Goal: Task Accomplishment & Management: Use online tool/utility

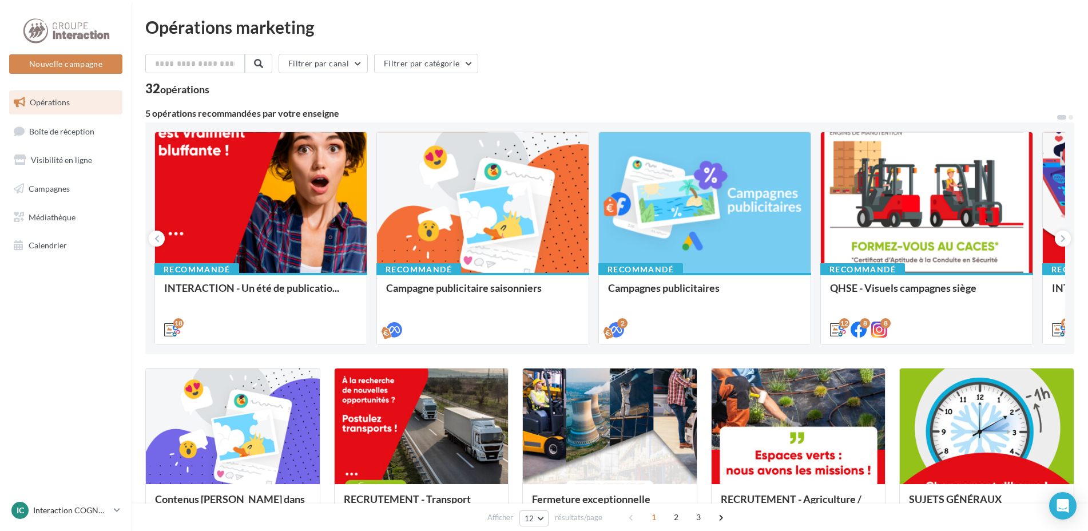
click at [607, 56] on div "Filtrer par canal Filtrer par catégorie" at bounding box center [609, 66] width 929 height 24
click at [65, 136] on span "Boîte de réception" at bounding box center [61, 131] width 65 height 10
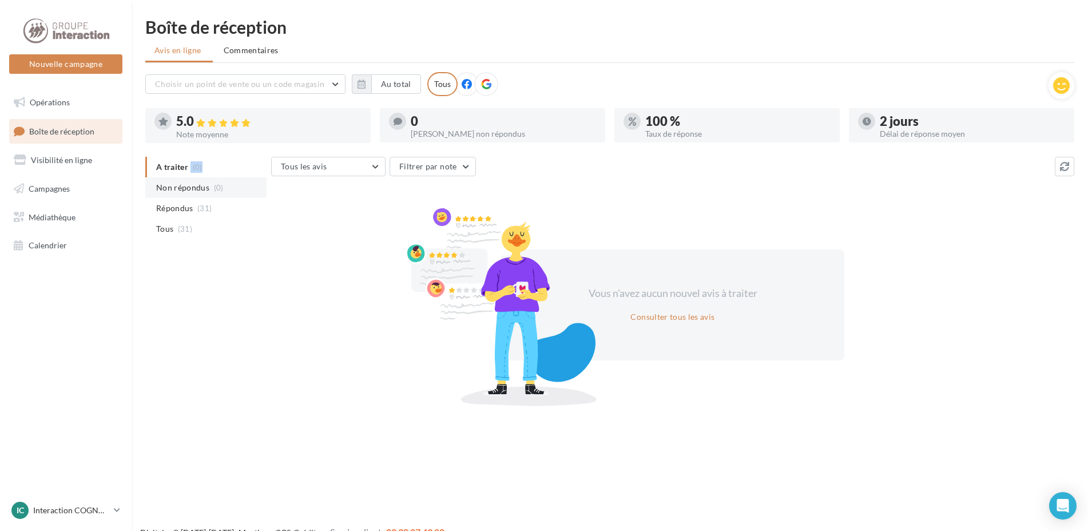
drag, startPoint x: 184, startPoint y: 182, endPoint x: 185, endPoint y: 189, distance: 7.5
click at [185, 189] on ul "A traiter (0) Non répondus (0) Répondus (31) Tous (31)" at bounding box center [205, 198] width 121 height 82
drag, startPoint x: 185, startPoint y: 189, endPoint x: 222, endPoint y: 245, distance: 67.6
click at [222, 245] on div "A traiter (0) Non répondus (0) Répondus (31) Tous (31)" at bounding box center [208, 207] width 126 height 101
click at [169, 224] on span "Tous" at bounding box center [164, 228] width 17 height 11
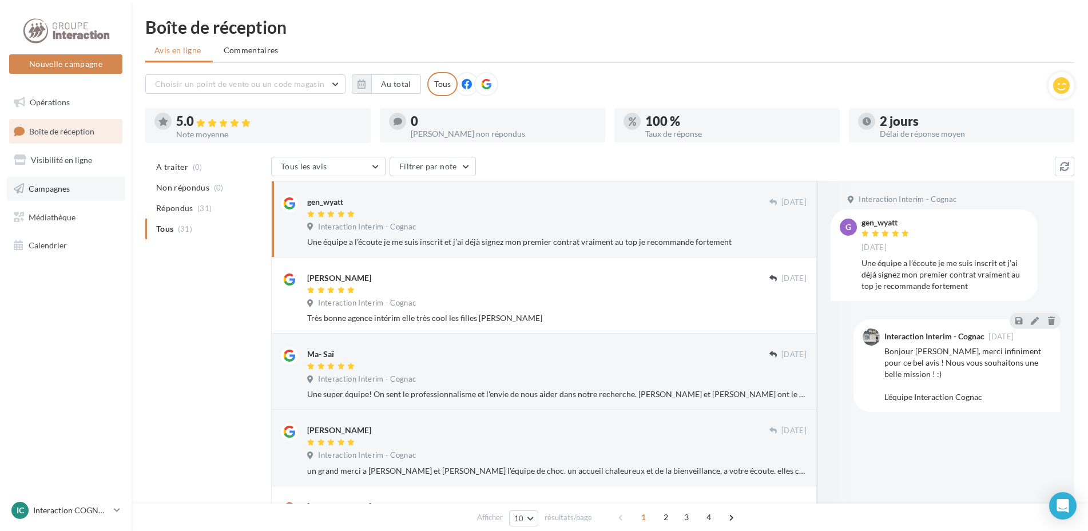
click at [58, 185] on span "Campagnes" at bounding box center [49, 189] width 41 height 10
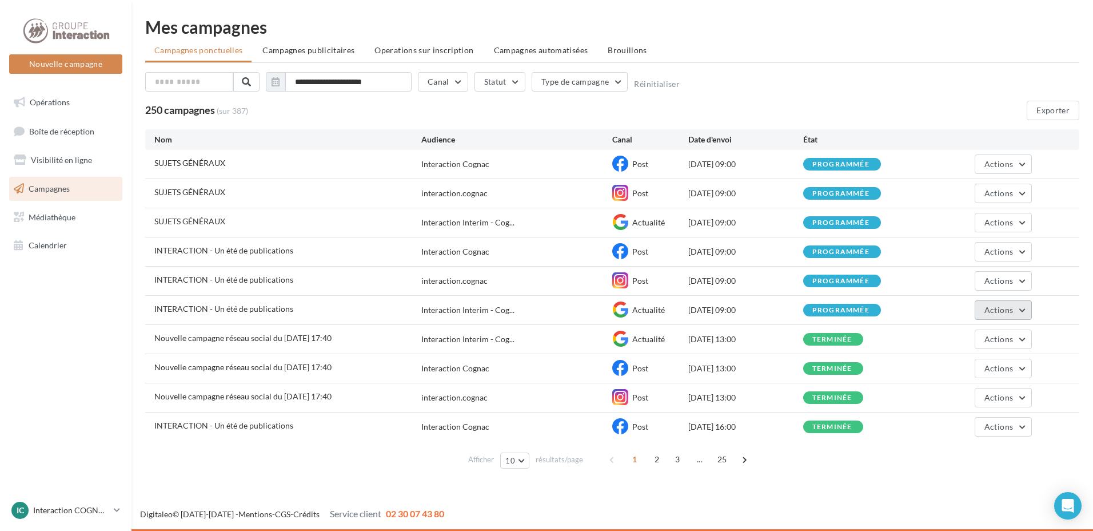
click at [1002, 311] on span "Actions" at bounding box center [999, 310] width 29 height 10
click at [916, 95] on div "**********" at bounding box center [612, 84] width 934 height 24
click at [651, 456] on span "2" at bounding box center [657, 459] width 18 height 18
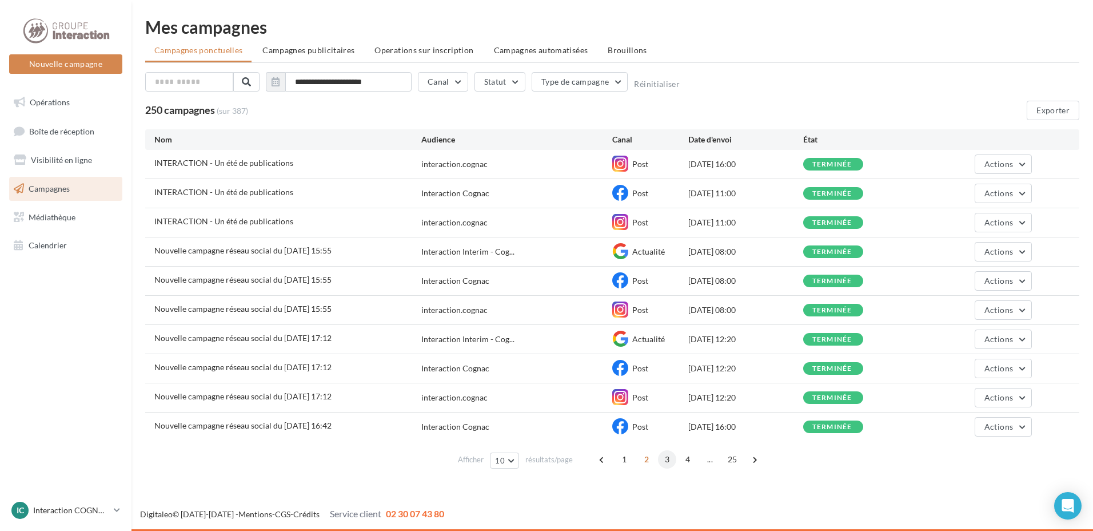
click at [669, 459] on span "3" at bounding box center [667, 459] width 18 height 18
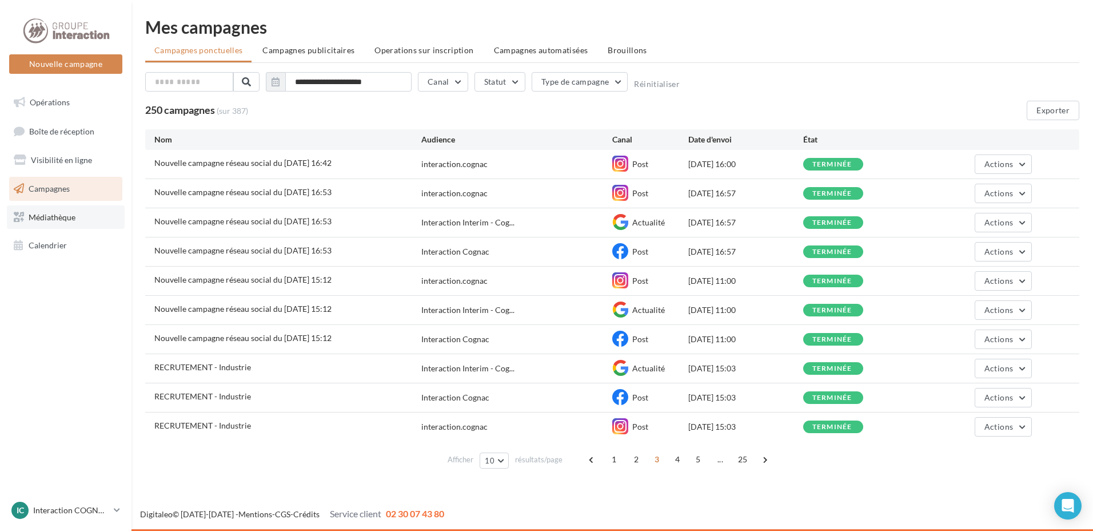
click at [59, 213] on span "Médiathèque" at bounding box center [52, 217] width 47 height 10
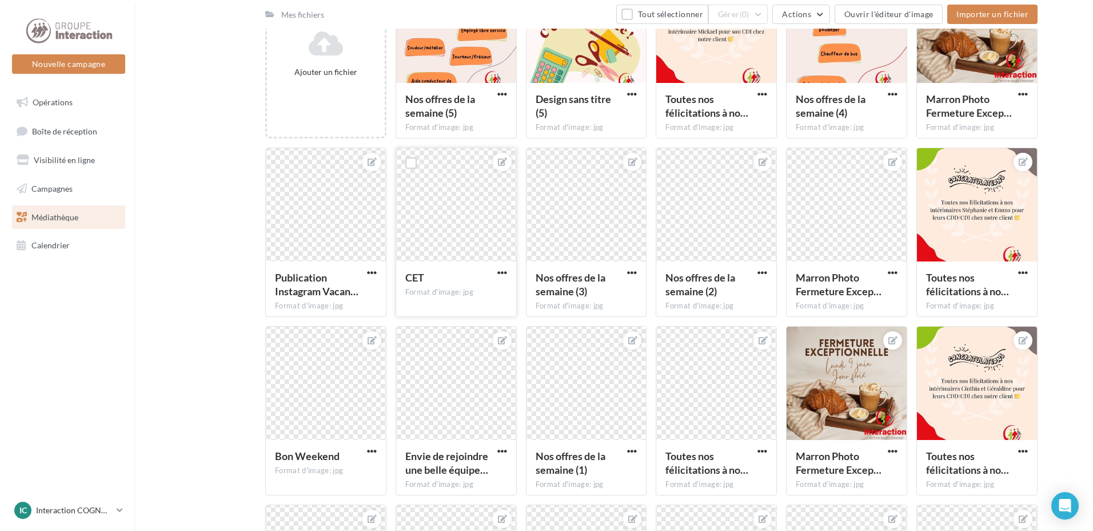
scroll to position [286, 0]
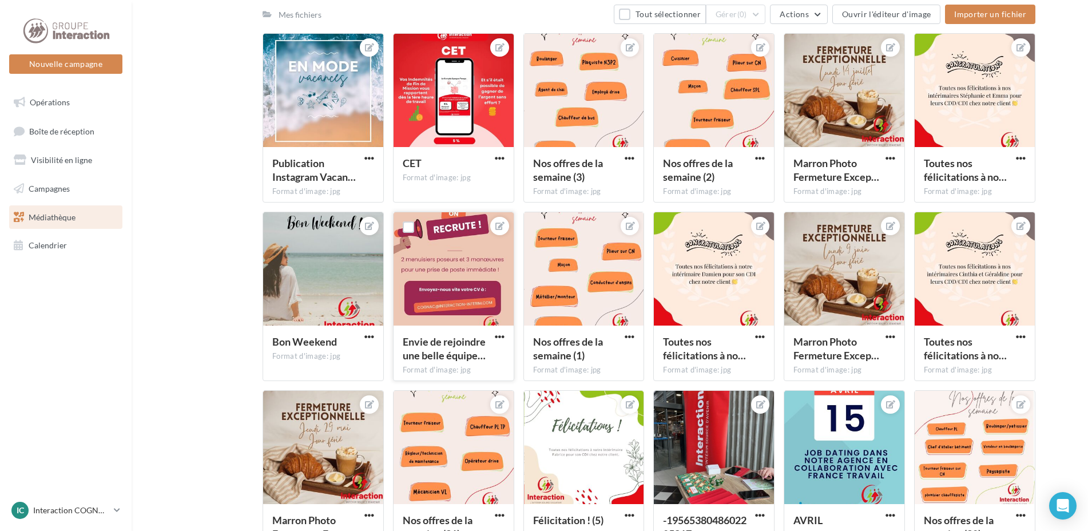
click at [439, 269] on div at bounding box center [453, 269] width 120 height 114
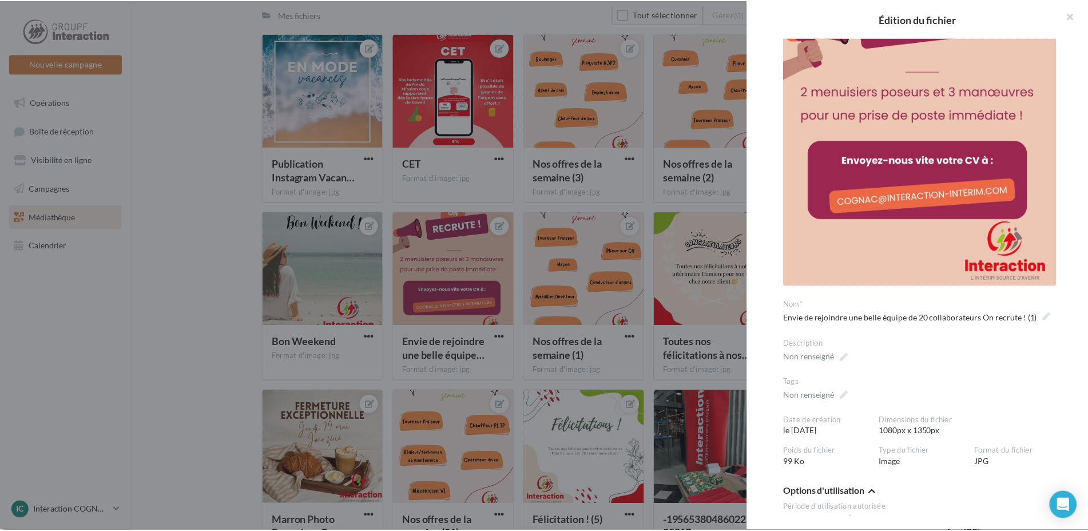
scroll to position [0, 0]
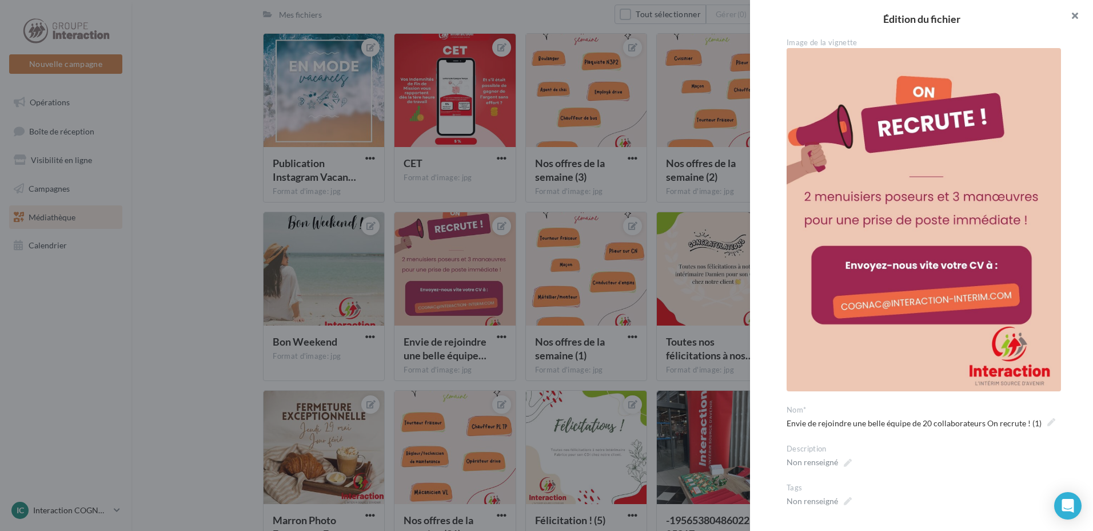
click at [1073, 14] on button "button" at bounding box center [1071, 17] width 46 height 34
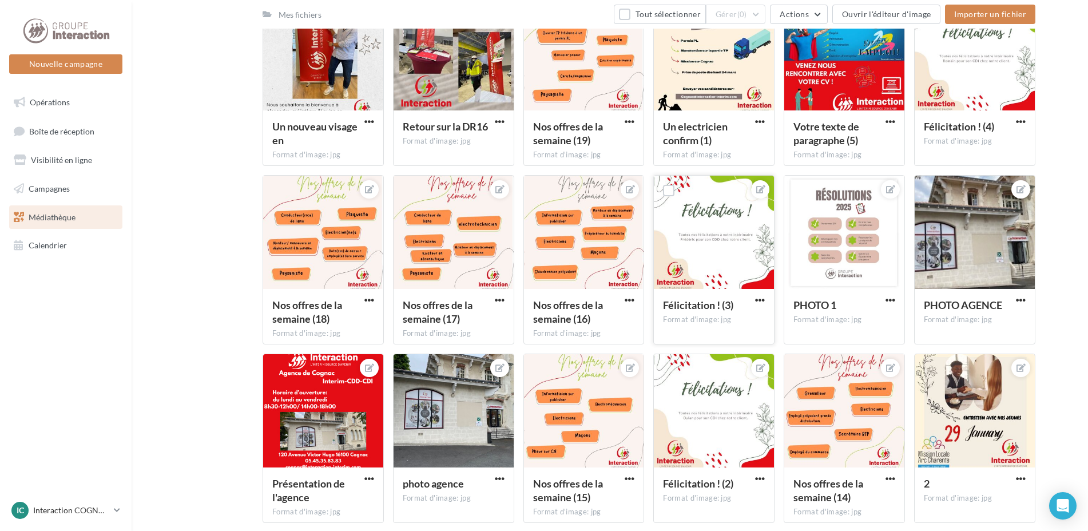
scroll to position [686, 0]
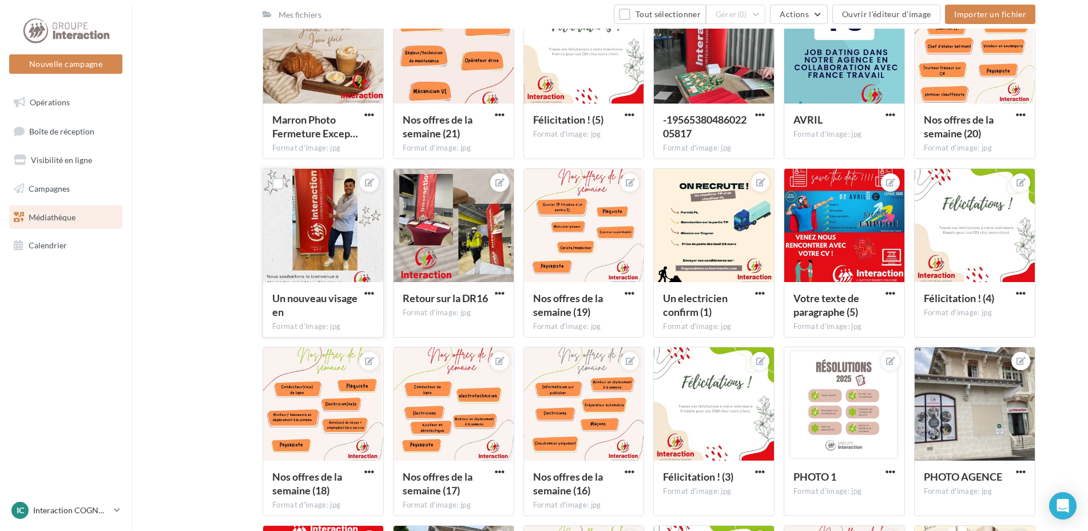
click at [340, 225] on div at bounding box center [323, 226] width 120 height 114
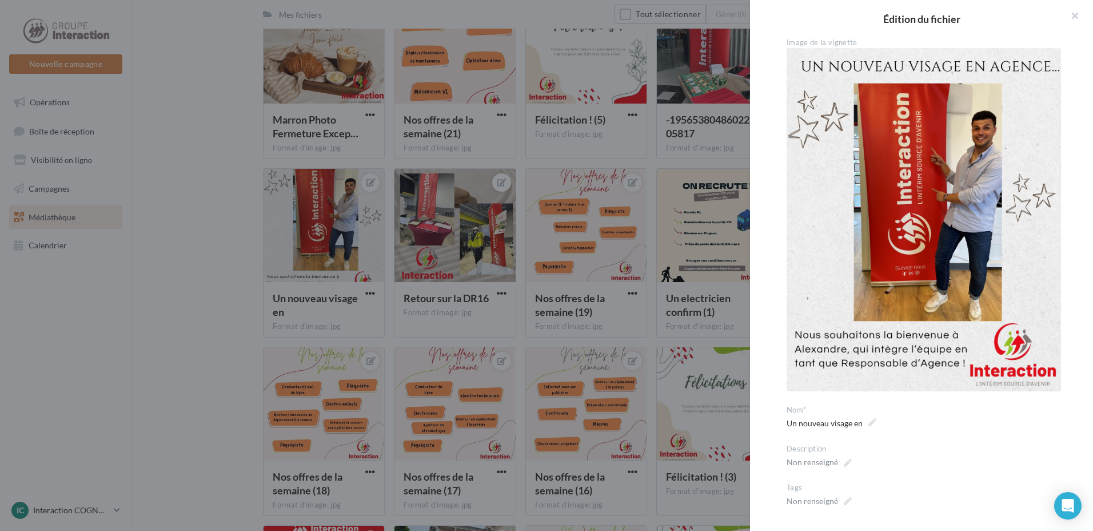
click at [960, 137] on img at bounding box center [924, 219] width 275 height 343
drag, startPoint x: 1076, startPoint y: 13, endPoint x: 731, endPoint y: 527, distance: 619.1
click at [1076, 13] on button "button" at bounding box center [1071, 17] width 46 height 34
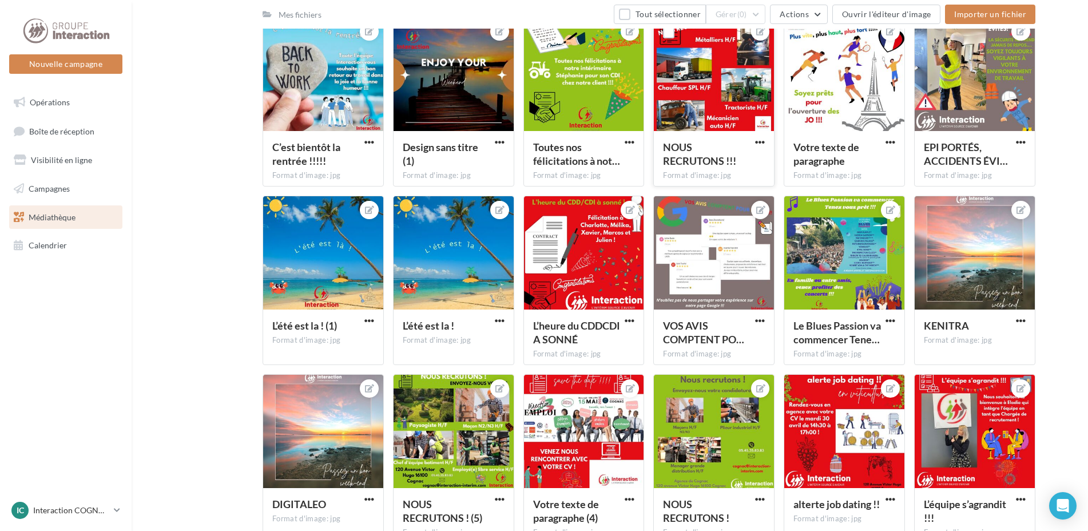
scroll to position [2743, 0]
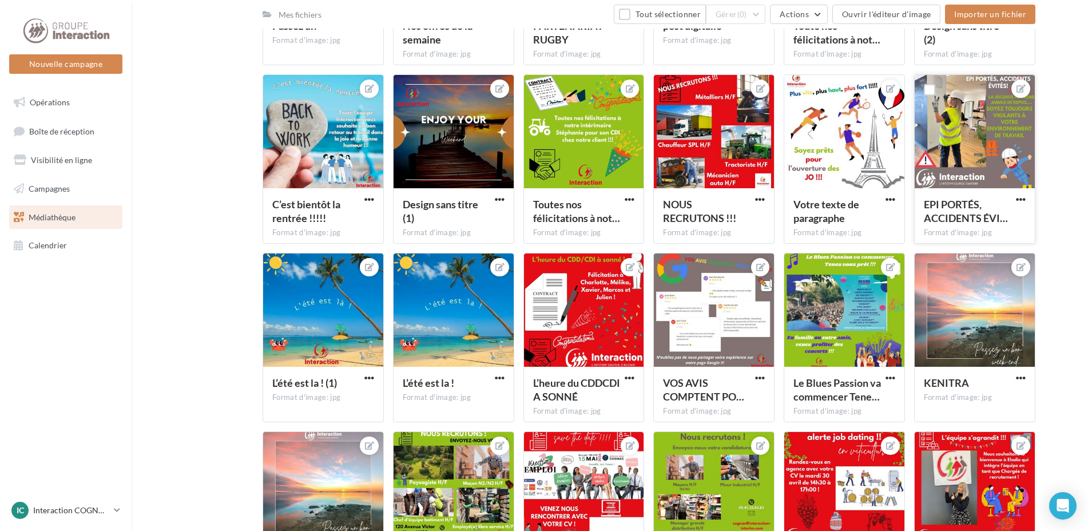
click at [976, 132] on div at bounding box center [974, 132] width 120 height 114
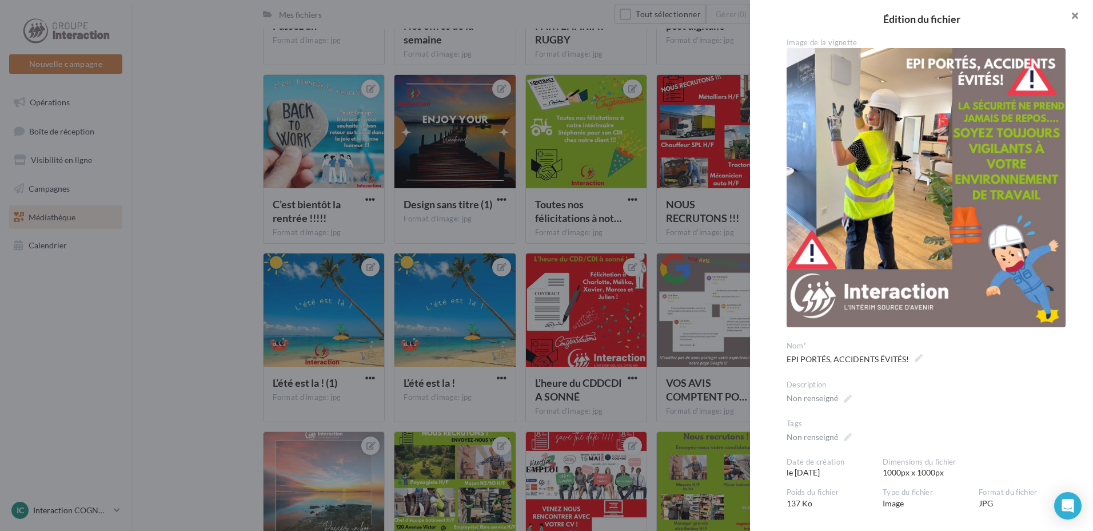
click at [1070, 18] on button "button" at bounding box center [1071, 17] width 46 height 34
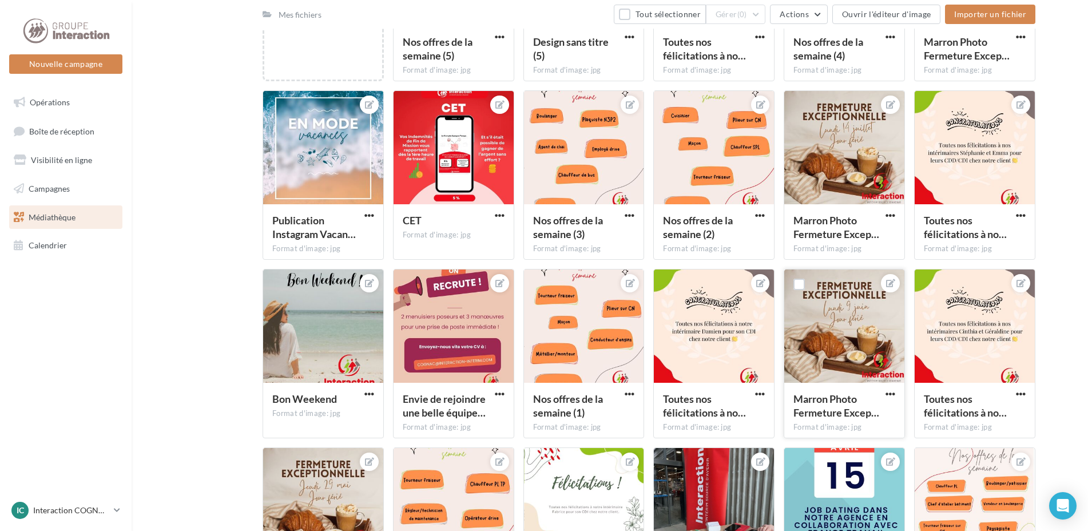
scroll to position [458, 0]
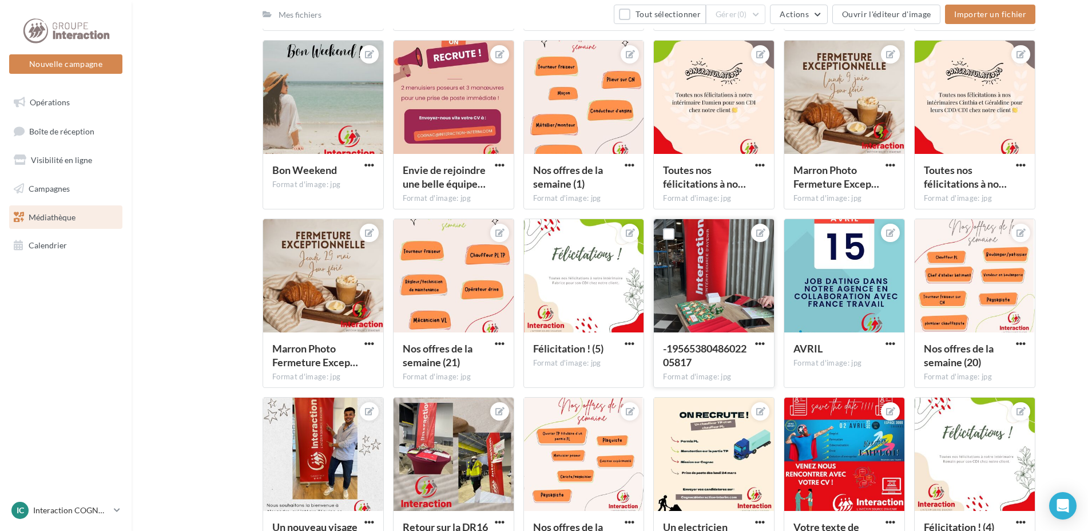
click at [718, 296] on div at bounding box center [714, 276] width 120 height 114
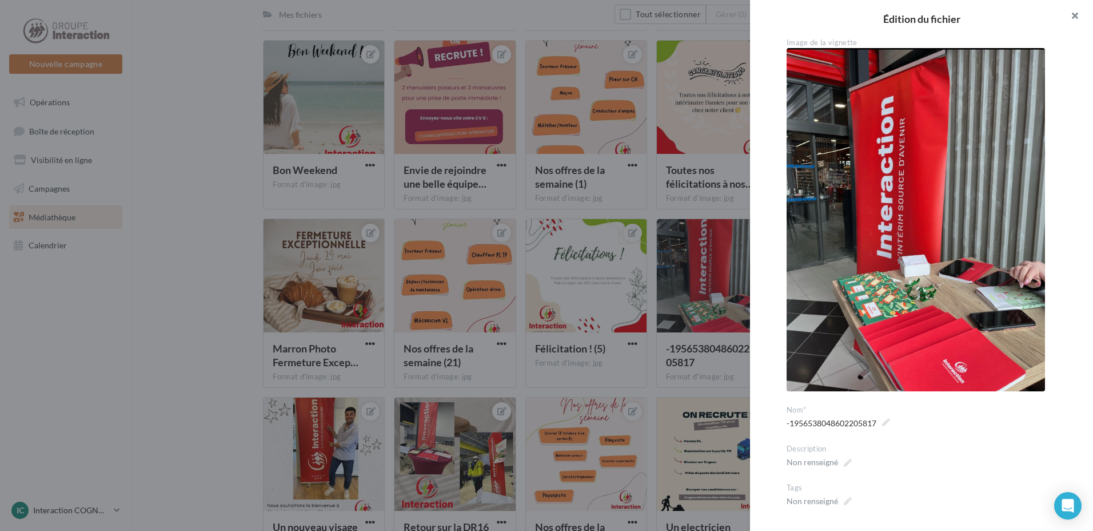
click at [1077, 15] on button "button" at bounding box center [1071, 17] width 46 height 34
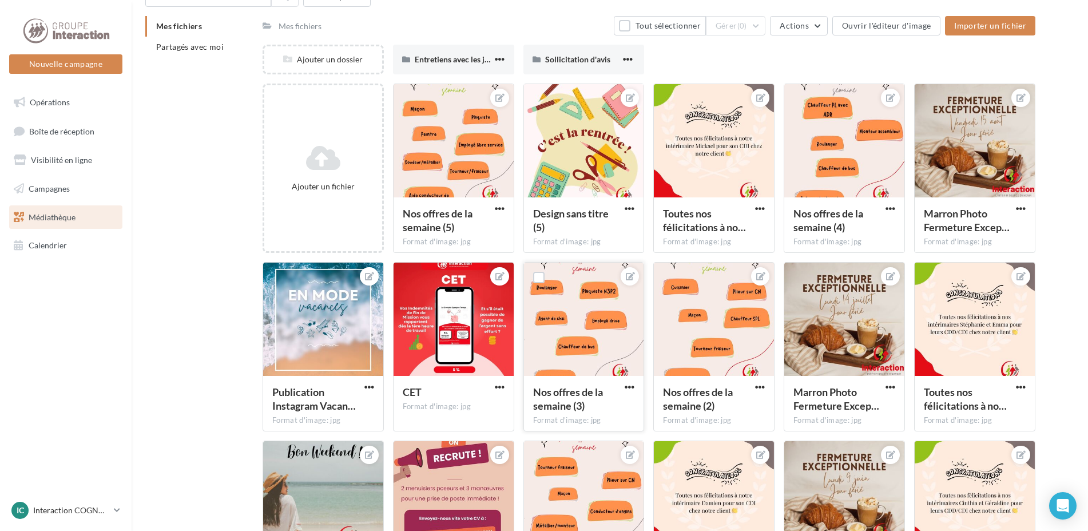
scroll to position [0, 0]
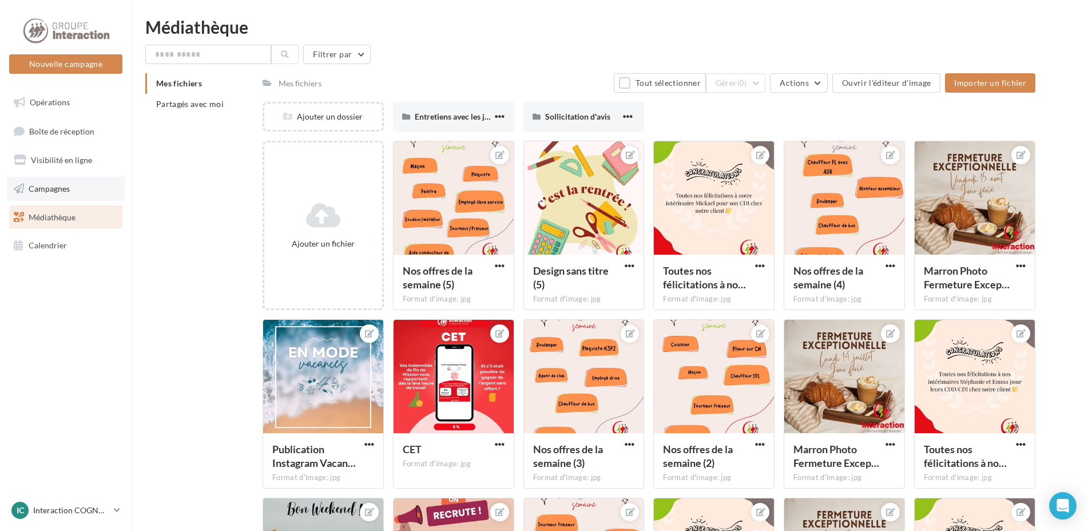
click at [61, 185] on span "Campagnes" at bounding box center [49, 189] width 41 height 10
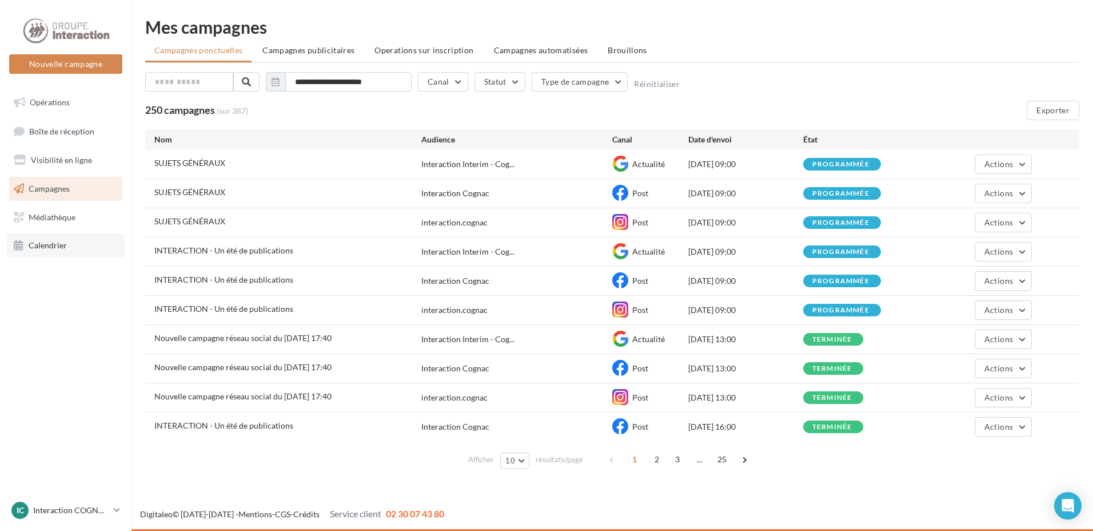
click at [69, 242] on link "Calendrier" at bounding box center [66, 245] width 118 height 24
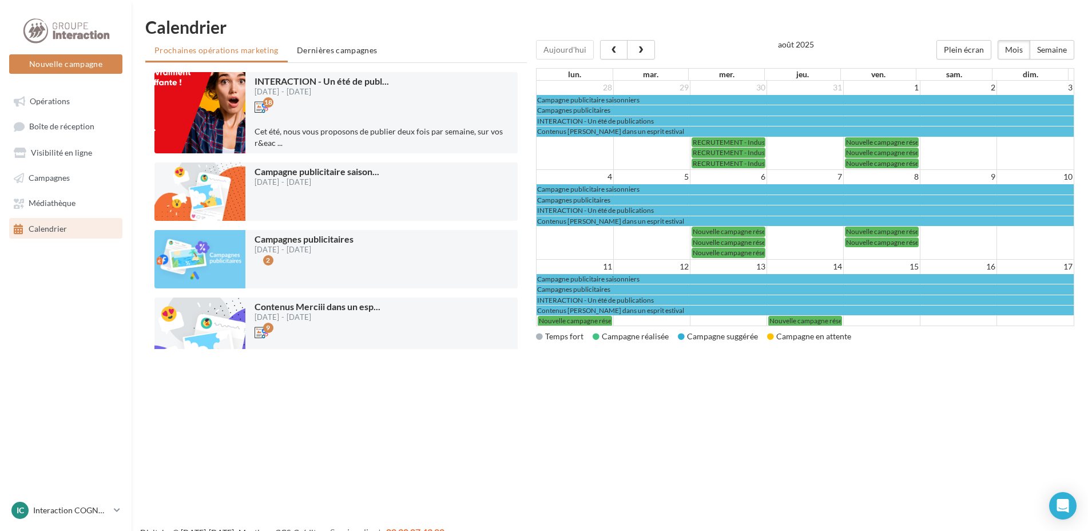
click at [825, 156] on td at bounding box center [805, 152] width 77 height 31
click at [721, 144] on span "RECRUTEMENT - Industrie" at bounding box center [734, 142] width 82 height 9
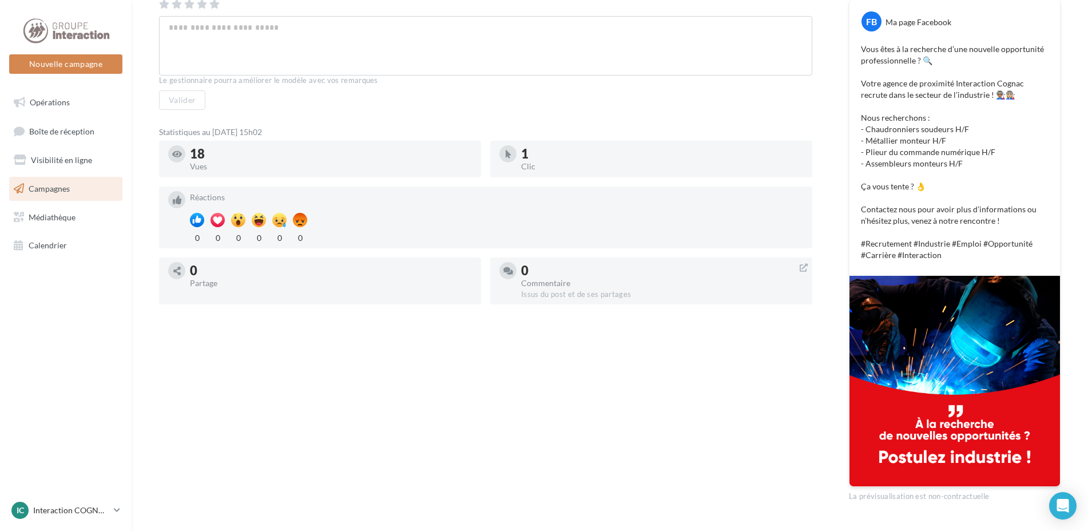
scroll to position [114, 0]
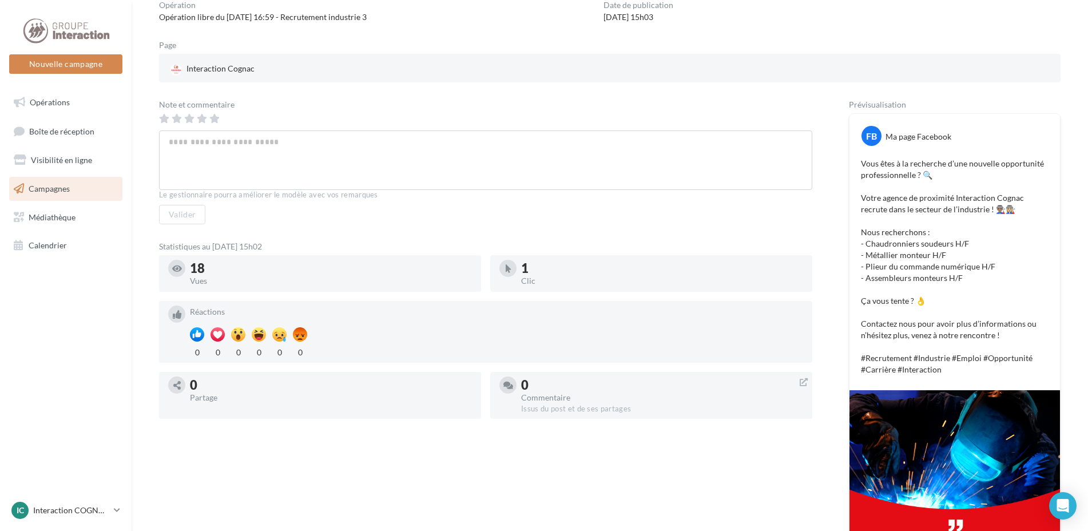
click at [56, 198] on link "Campagnes" at bounding box center [66, 189] width 118 height 24
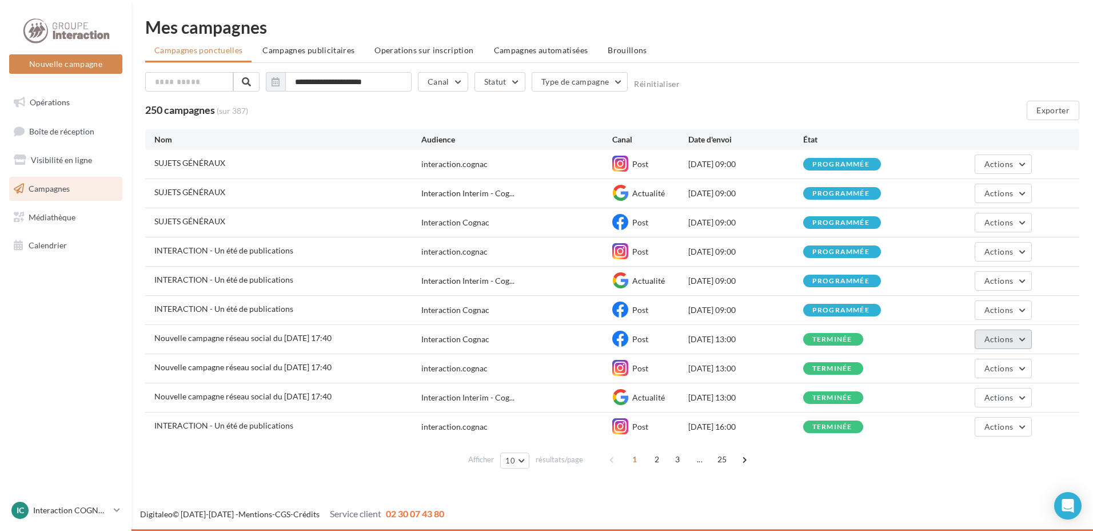
click at [991, 339] on span "Actions" at bounding box center [999, 339] width 29 height 10
click at [983, 364] on button "Voir les résultats" at bounding box center [975, 366] width 114 height 30
click at [1016, 405] on button "Actions" at bounding box center [1003, 397] width 57 height 19
click at [963, 425] on button "Voir les résultats" at bounding box center [975, 424] width 114 height 30
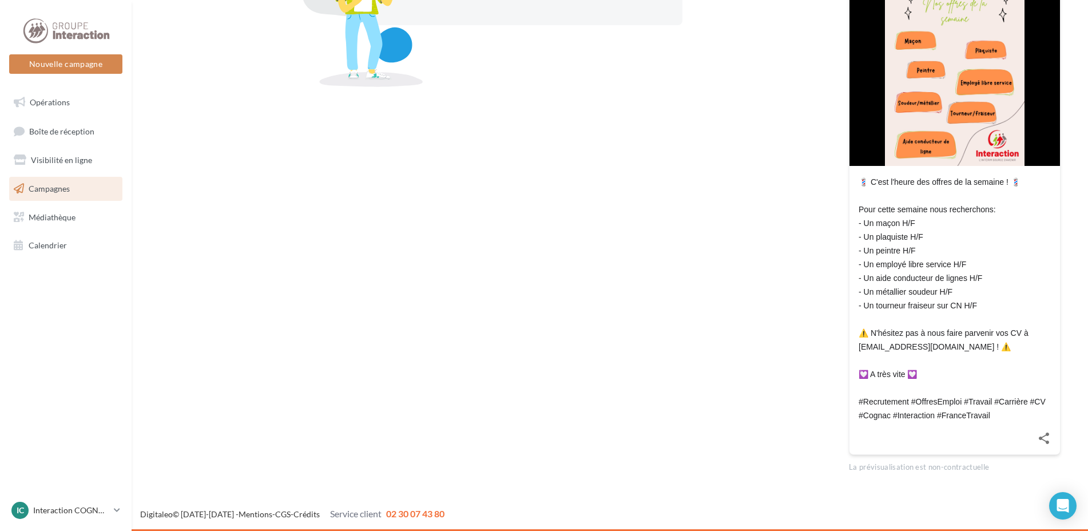
scroll to position [164, 0]
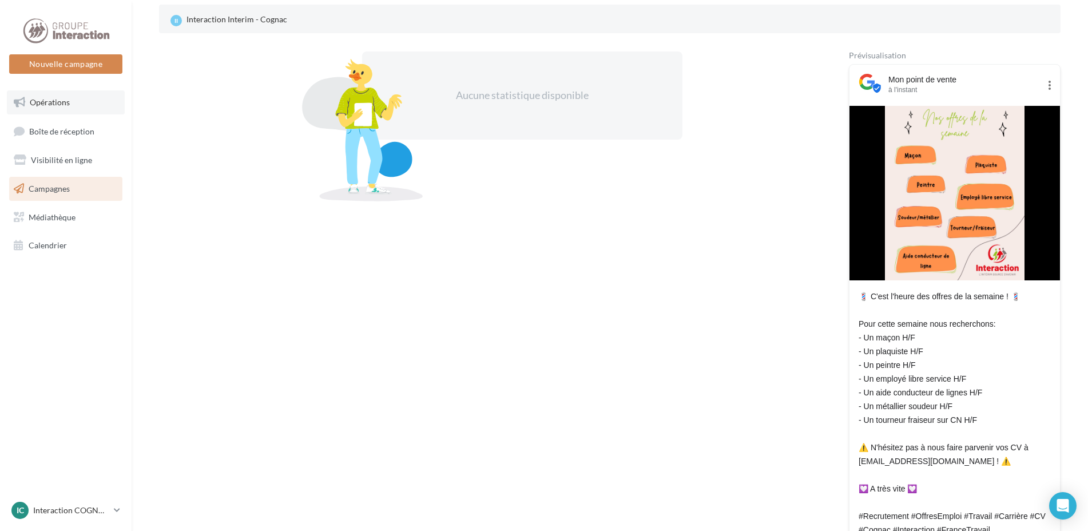
click at [61, 98] on span "Opérations" at bounding box center [50, 102] width 40 height 10
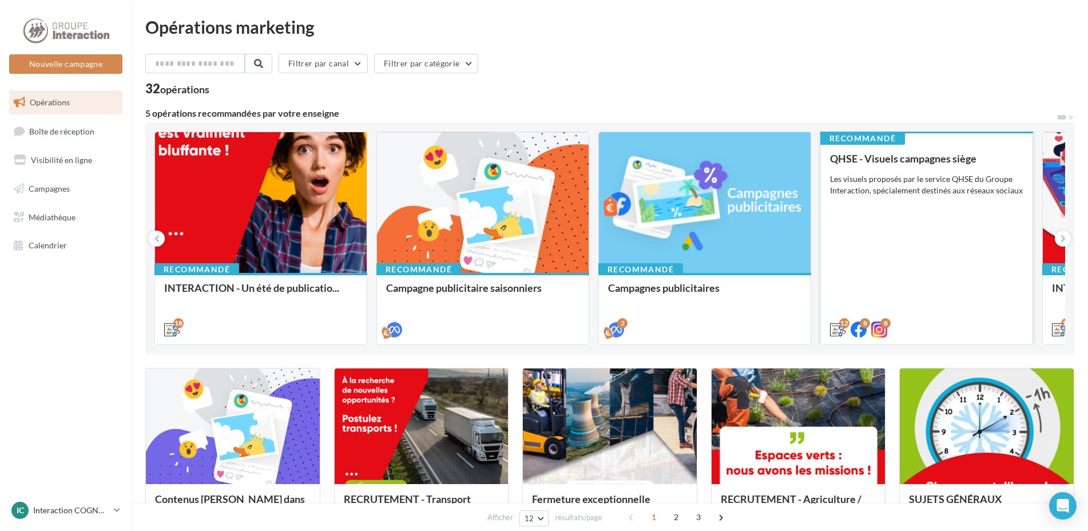
click at [936, 203] on div "QHSE - Visuels campagnes siège Les visuels proposés par le service QHSE du Grou…" at bounding box center [926, 243] width 193 height 181
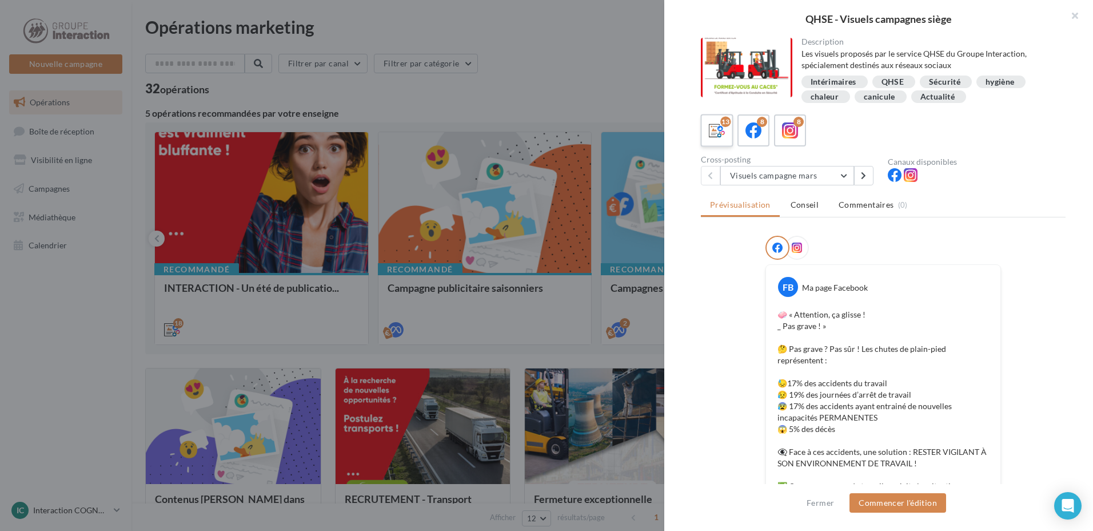
click at [719, 130] on icon at bounding box center [717, 130] width 17 height 17
click at [606, 69] on div at bounding box center [546, 265] width 1093 height 531
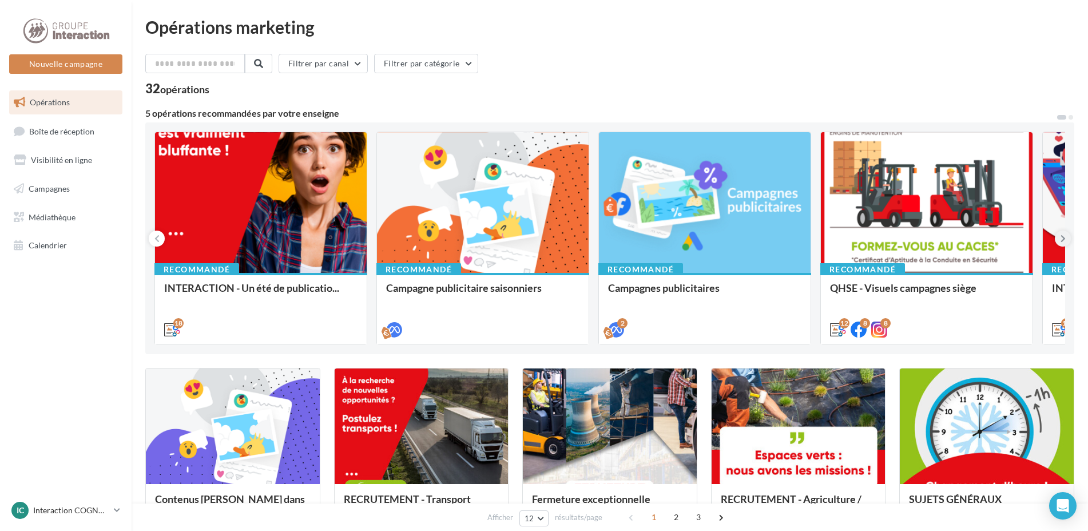
click at [1060, 239] on icon at bounding box center [1062, 238] width 5 height 11
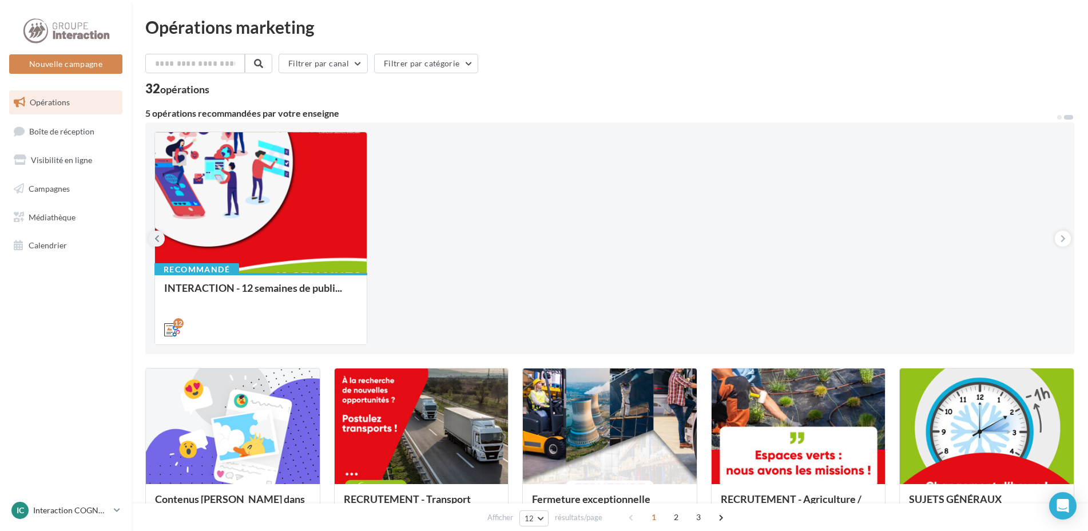
click at [157, 240] on icon at bounding box center [156, 238] width 5 height 11
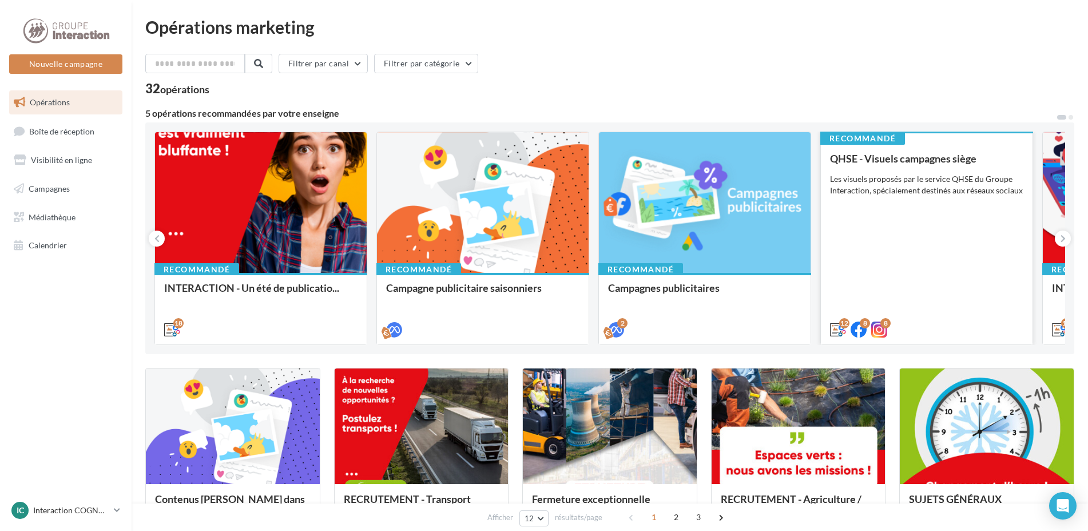
click at [938, 169] on div "QHSE - Visuels campagnes siège Les visuels proposés par le service QHSE du Grou…" at bounding box center [926, 243] width 193 height 181
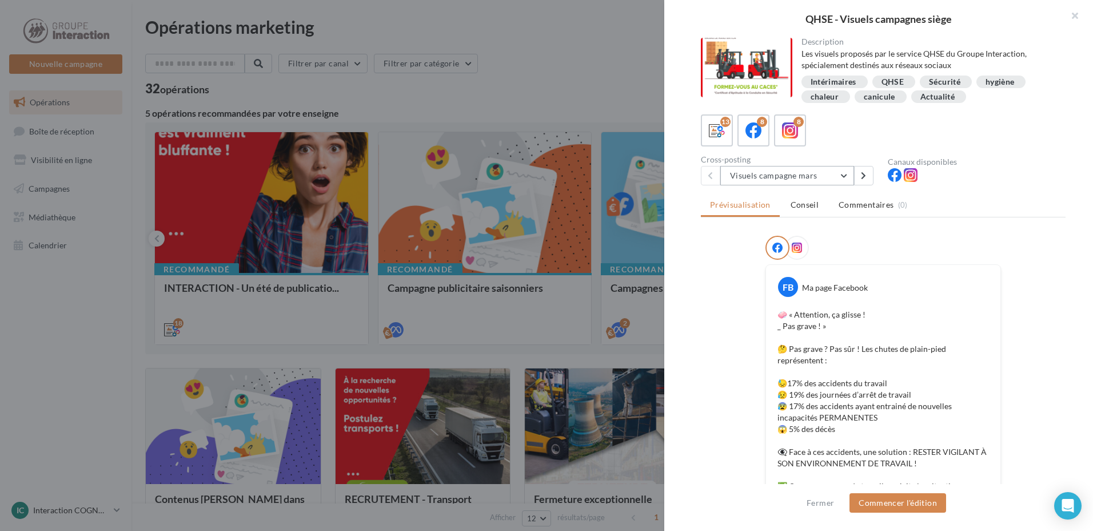
click at [846, 173] on button "Visuels campagne mars" at bounding box center [788, 175] width 134 height 19
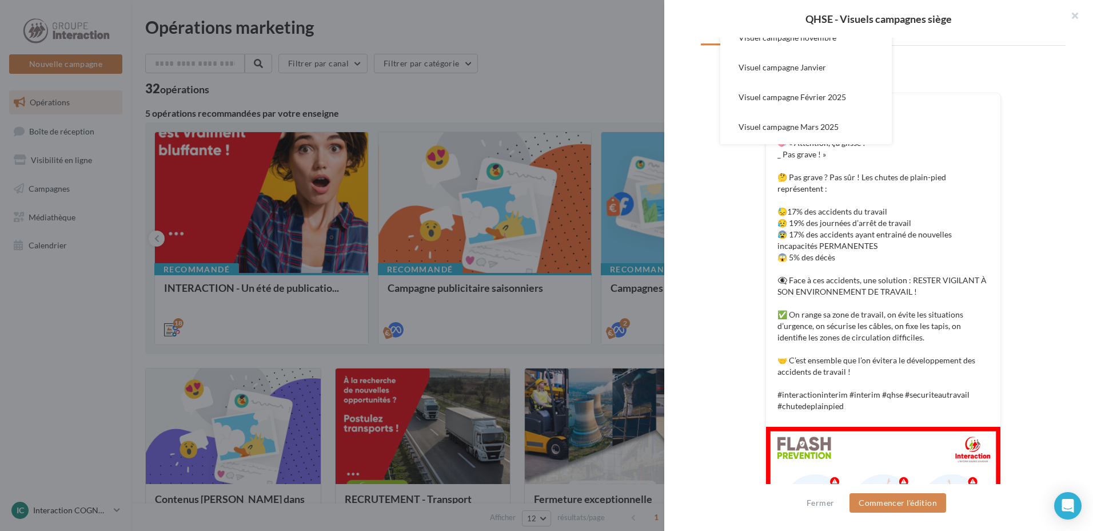
scroll to position [261, 0]
click at [828, 126] on span "Visuel campagne juin 2025" at bounding box center [787, 129] width 96 height 10
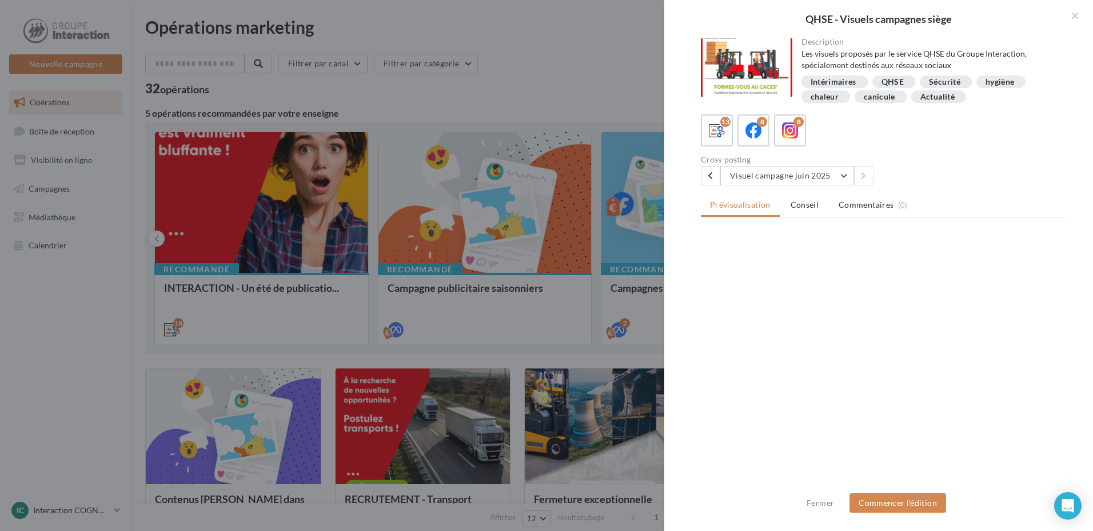
scroll to position [0, 0]
click at [845, 178] on button "Visuel campagne juin 2025" at bounding box center [788, 175] width 134 height 19
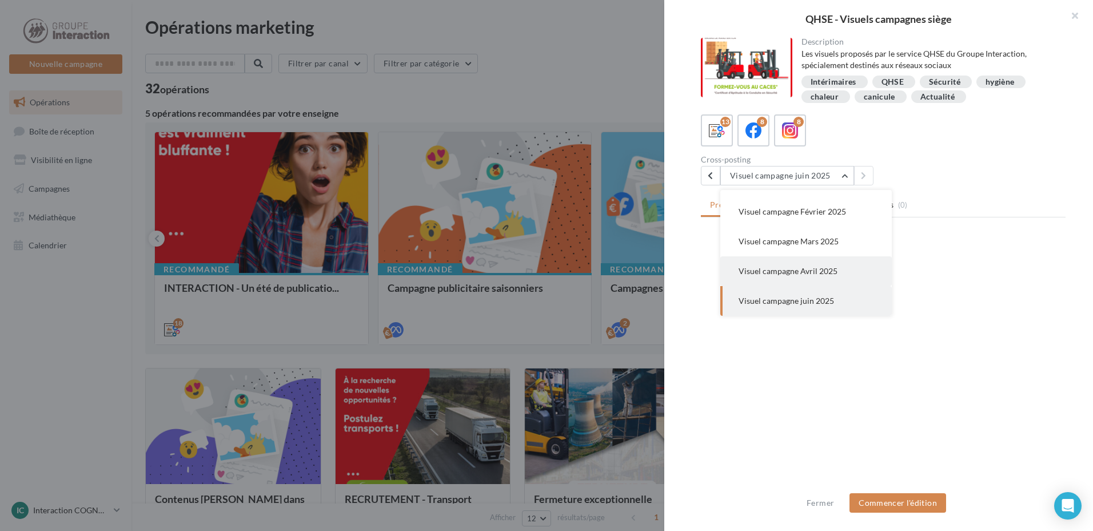
click at [833, 271] on span "Visuel campagne Avril 2025" at bounding box center [788, 271] width 99 height 10
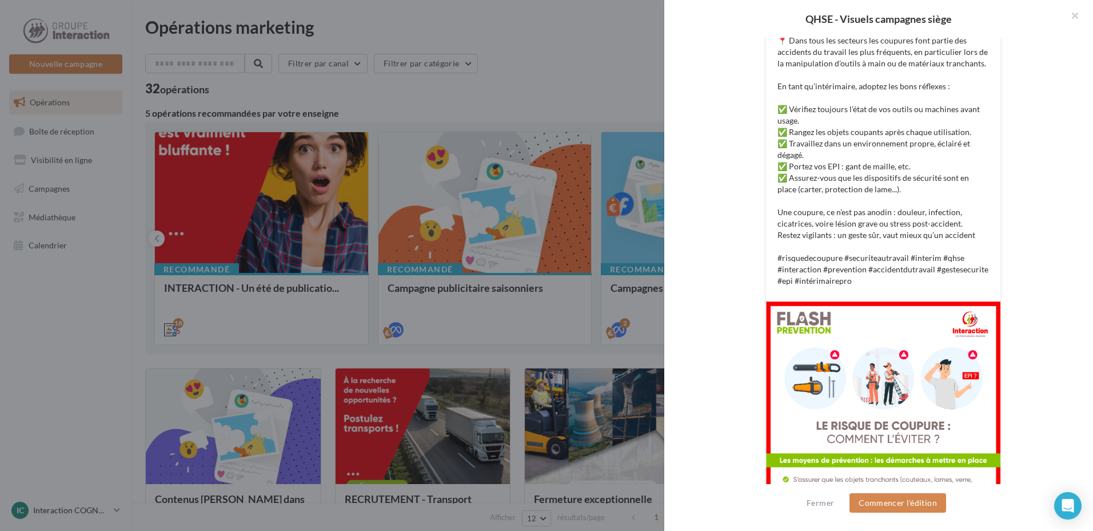
scroll to position [194, 0]
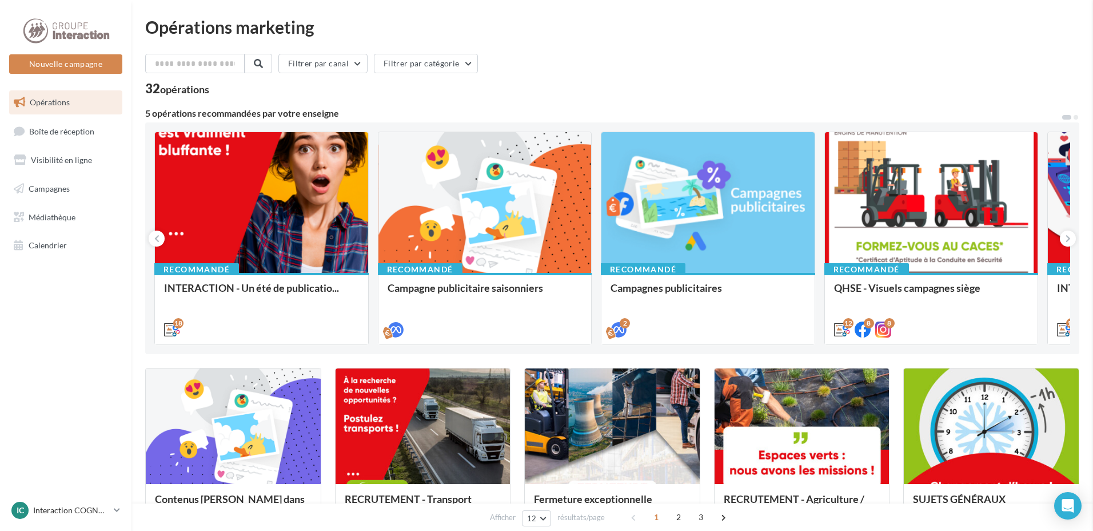
click at [629, 205] on div at bounding box center [705, 203] width 212 height 142
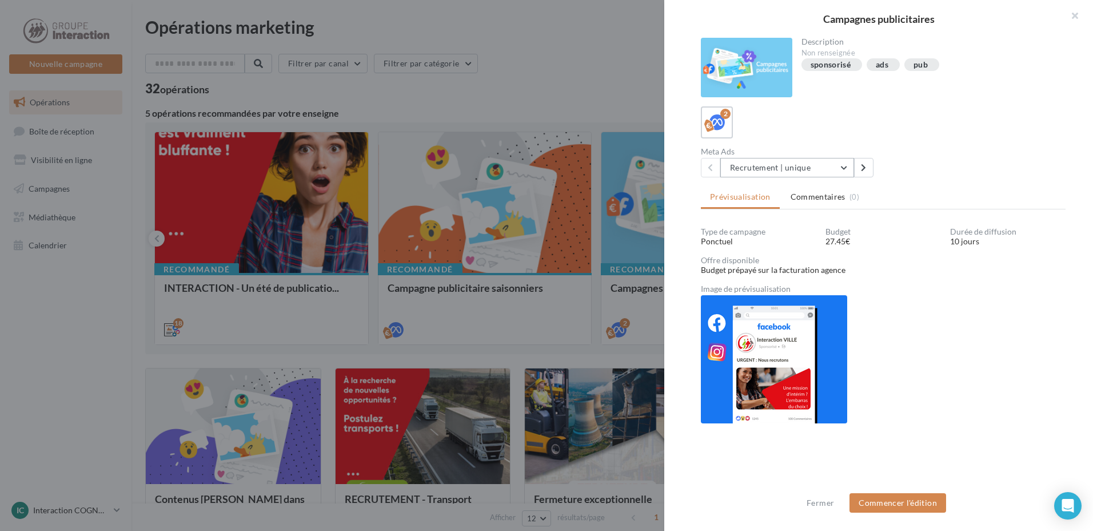
click at [847, 169] on button "Recrutement | unique" at bounding box center [788, 167] width 134 height 19
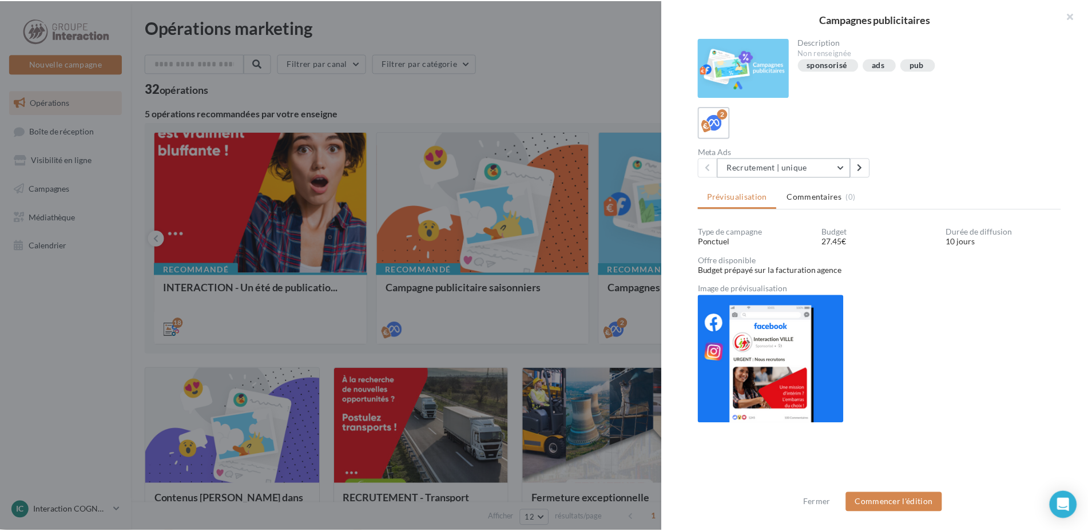
scroll to position [1, 0]
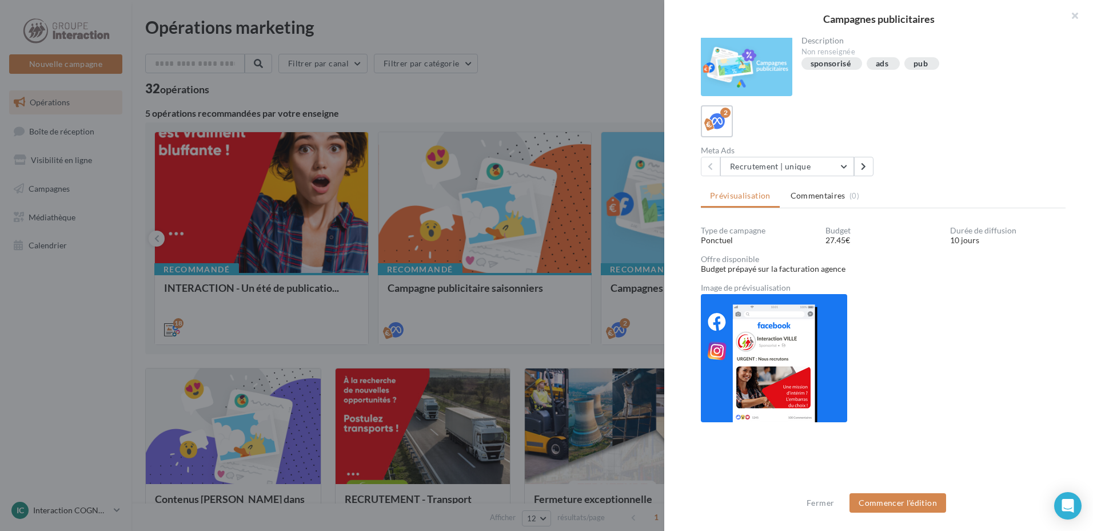
click at [782, 348] on img at bounding box center [774, 358] width 146 height 128
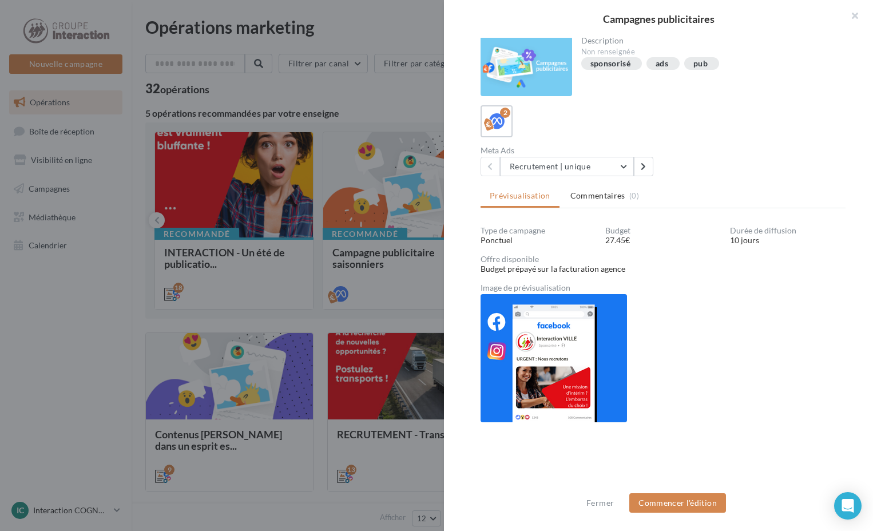
click at [747, 64] on div "sponsorisé ads pub" at bounding box center [709, 64] width 256 height 15
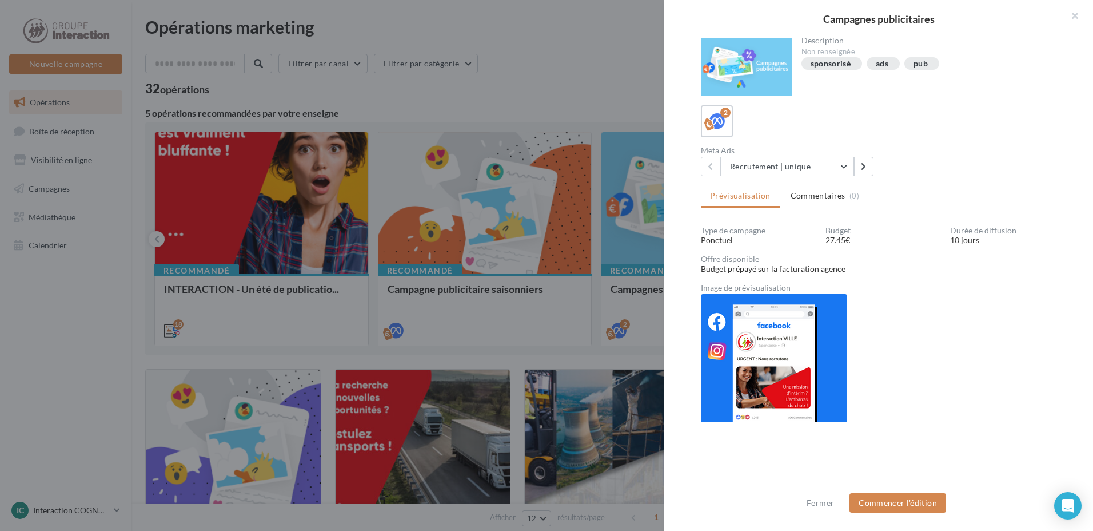
click at [570, 67] on div at bounding box center [546, 265] width 1093 height 531
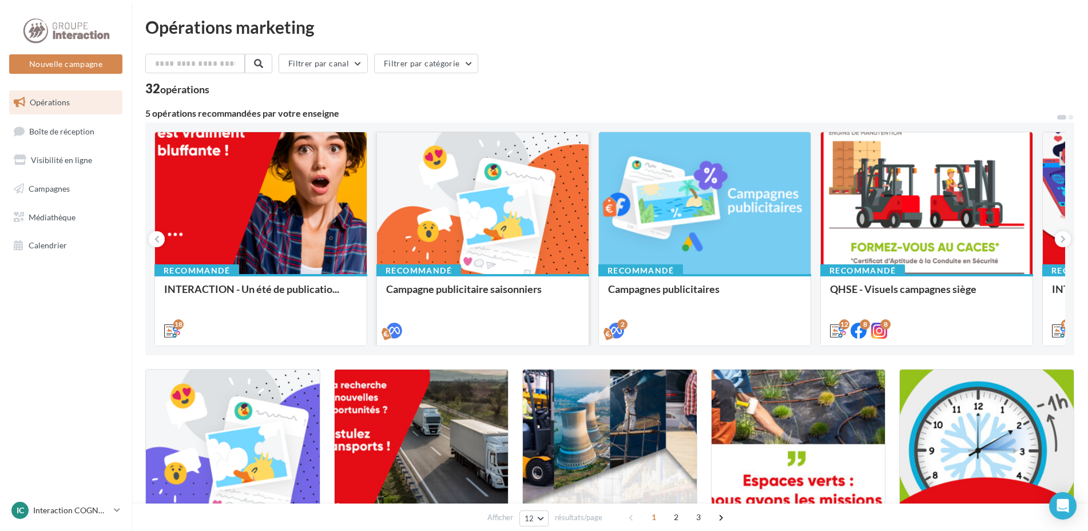
click at [472, 192] on div at bounding box center [483, 203] width 212 height 143
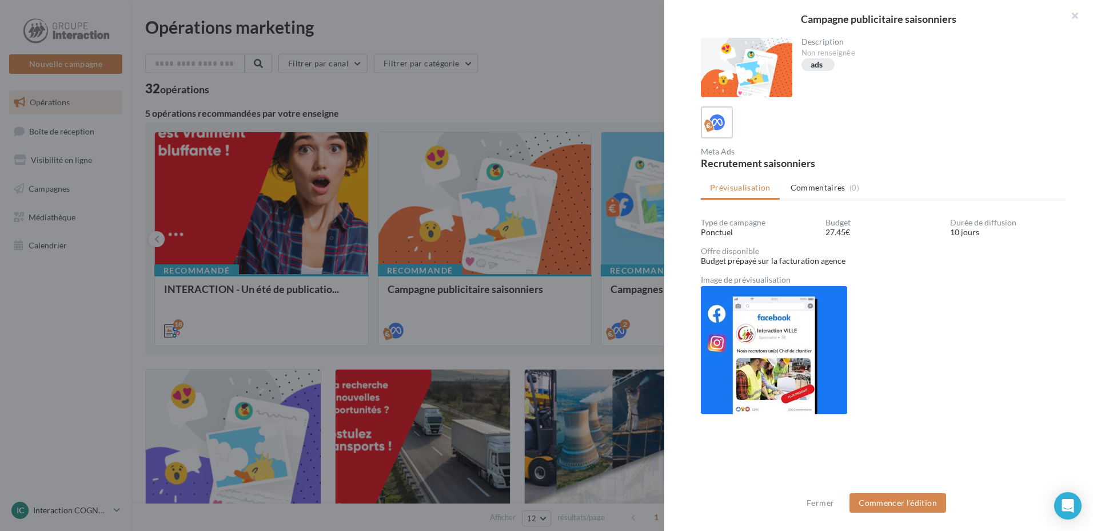
click at [505, 58] on div at bounding box center [546, 265] width 1093 height 531
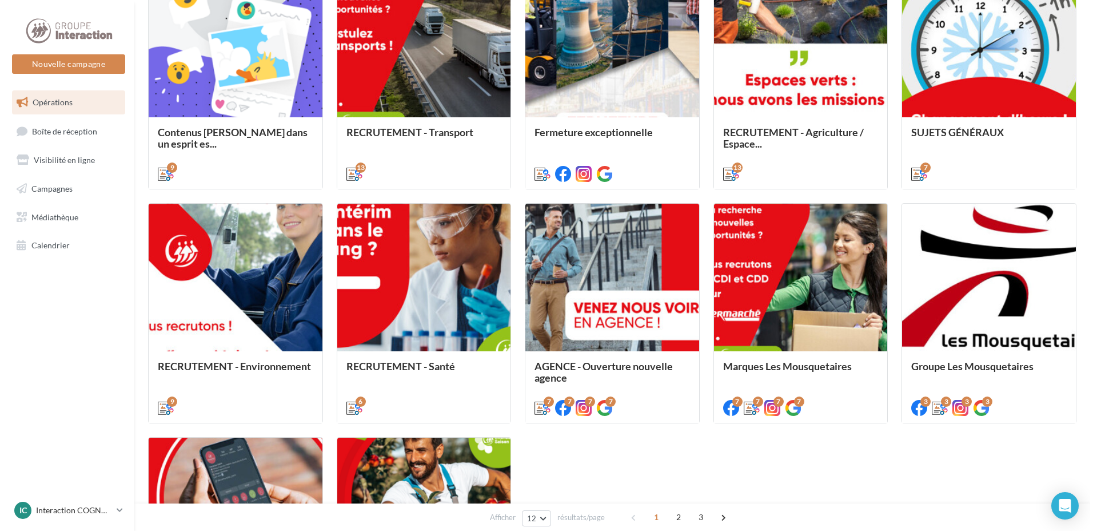
scroll to position [343, 0]
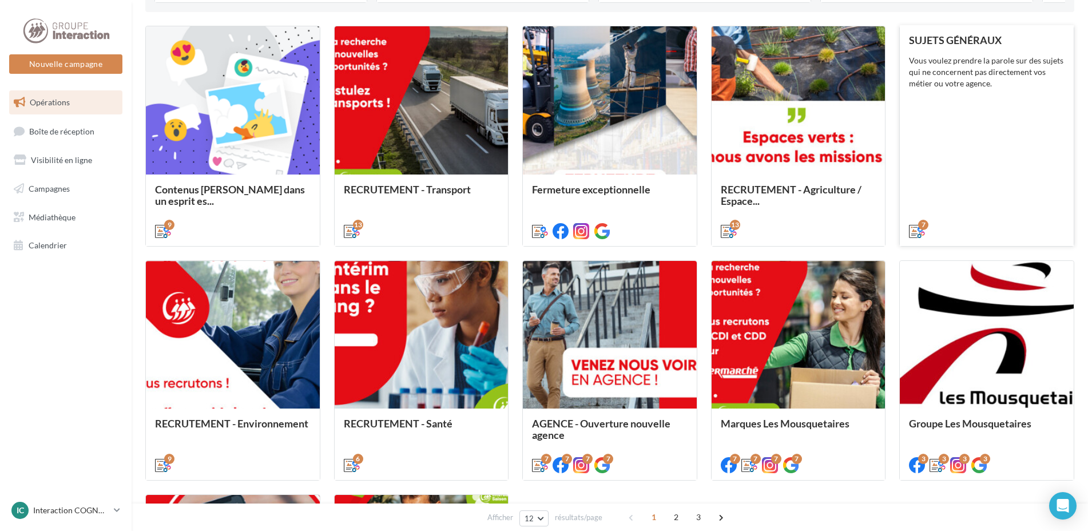
click at [1001, 92] on div "SUJETS GÉNÉRAUX Vous voulez prendre la parole sur des sujets qui ne concernent …" at bounding box center [987, 134] width 156 height 201
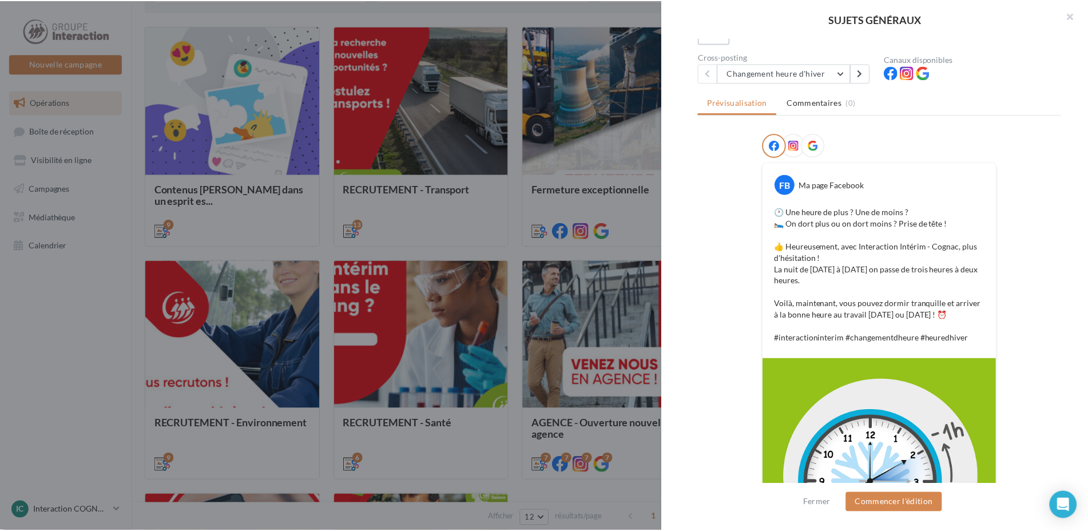
scroll to position [0, 0]
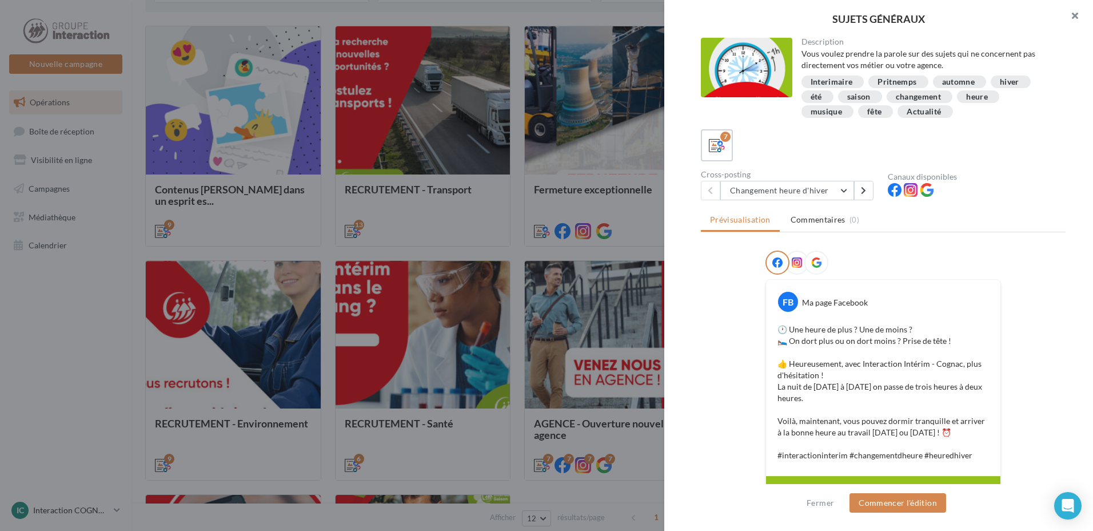
click at [1083, 19] on button "button" at bounding box center [1071, 17] width 46 height 34
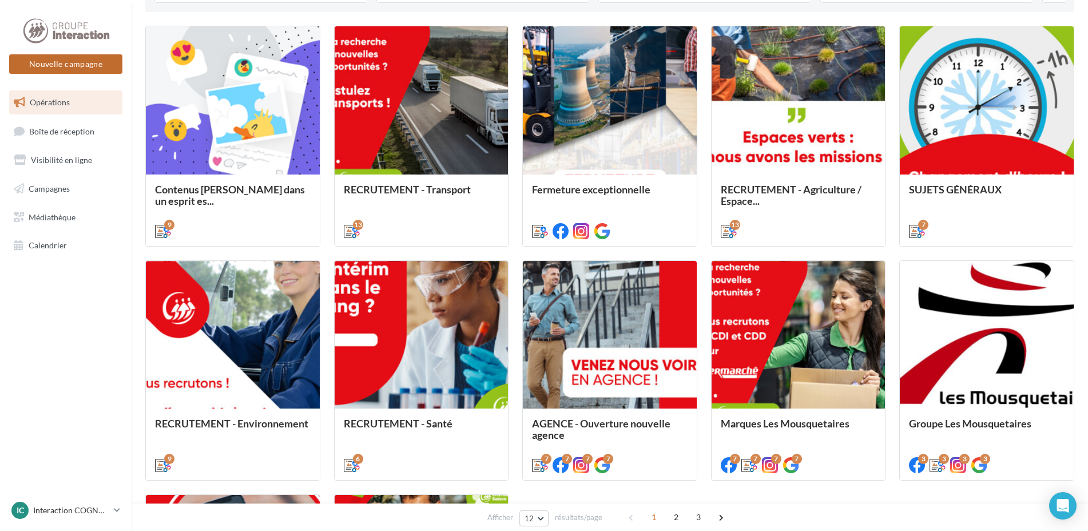
click at [71, 66] on button "Nouvelle campagne" at bounding box center [65, 63] width 113 height 19
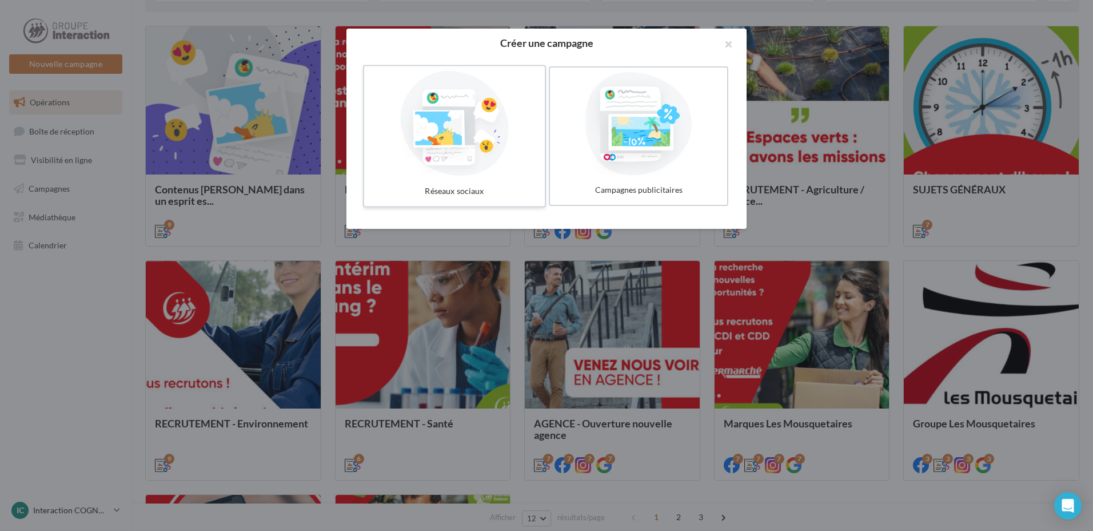
click at [453, 132] on div at bounding box center [455, 123] width 172 height 105
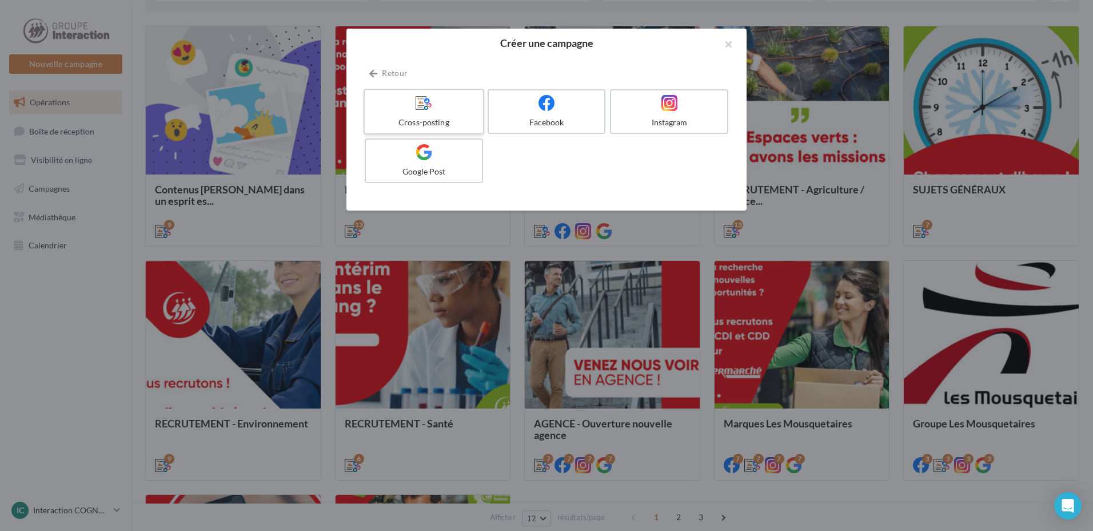
click at [440, 104] on div at bounding box center [423, 103] width 109 height 18
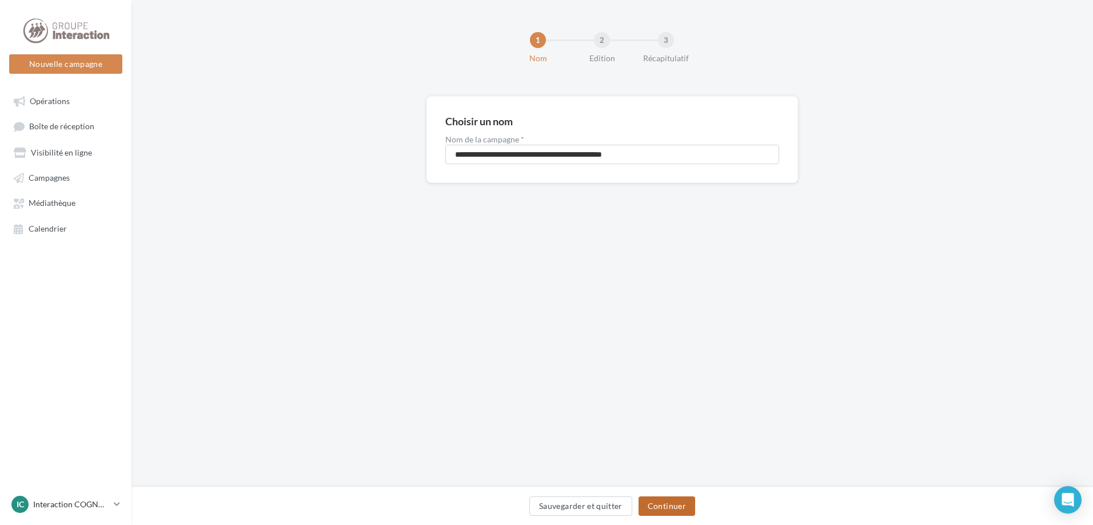
click at [670, 503] on button "Continuer" at bounding box center [667, 505] width 57 height 19
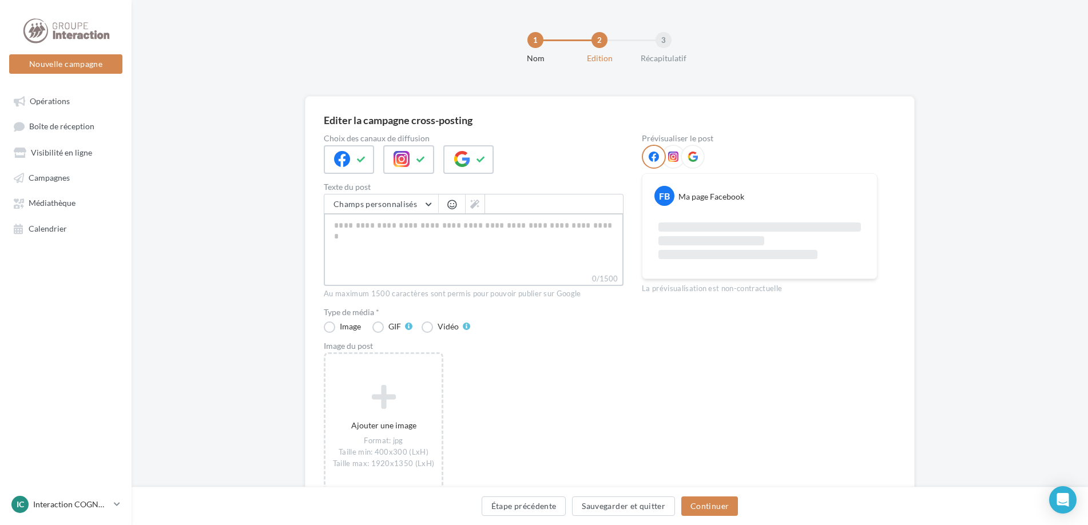
click at [364, 230] on textarea "0/1500" at bounding box center [474, 242] width 300 height 59
click at [452, 209] on span "button" at bounding box center [451, 205] width 9 height 10
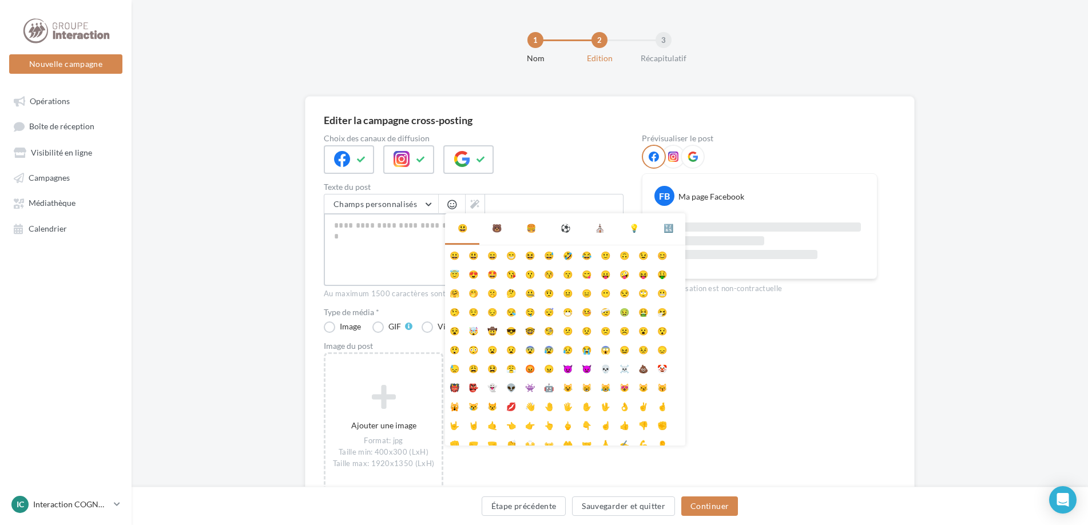
click at [408, 235] on textarea "0/1500" at bounding box center [474, 242] width 300 height 59
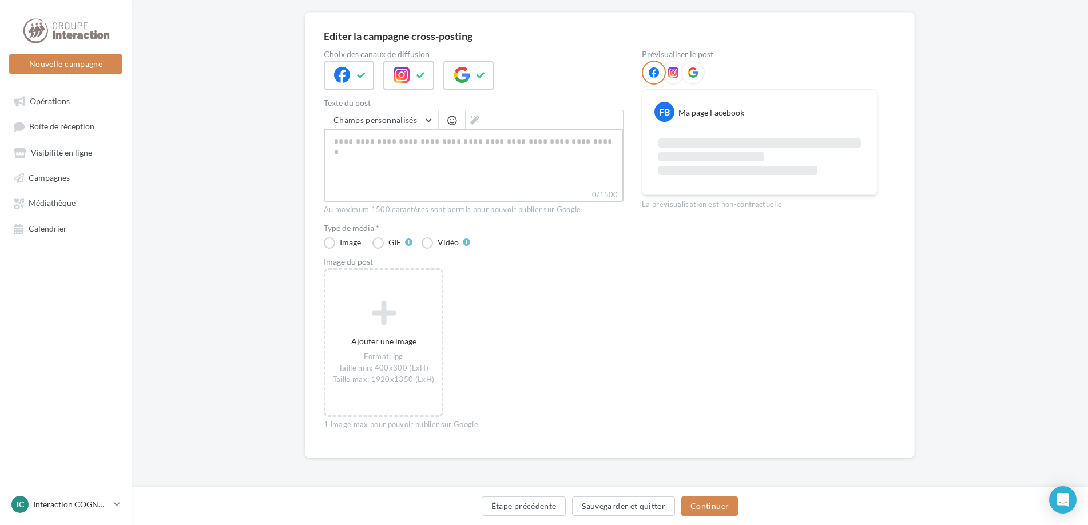
scroll to position [85, 0]
